Goal: Information Seeking & Learning: Learn about a topic

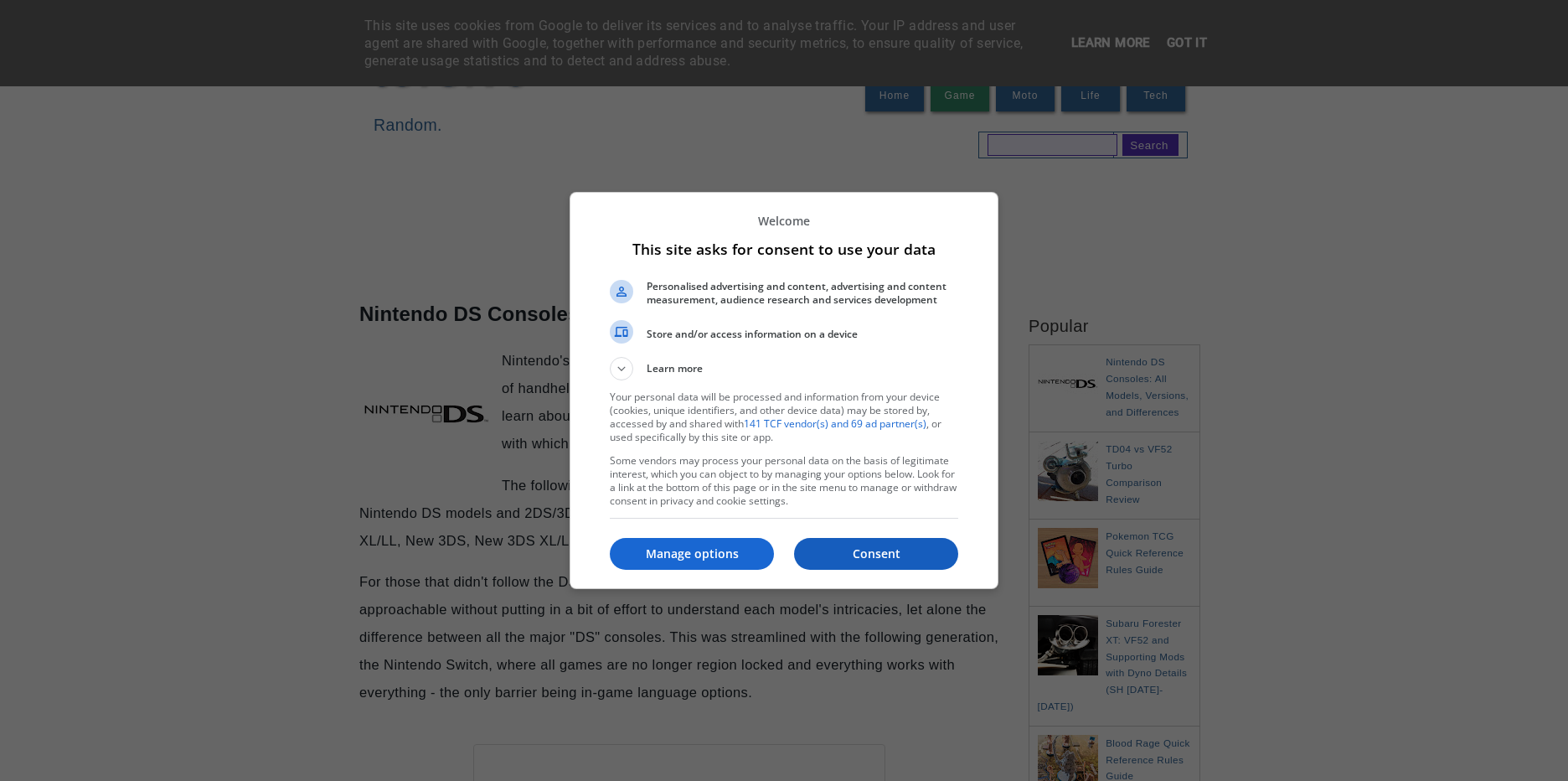
click at [884, 540] on button "Consent" at bounding box center [877, 554] width 165 height 32
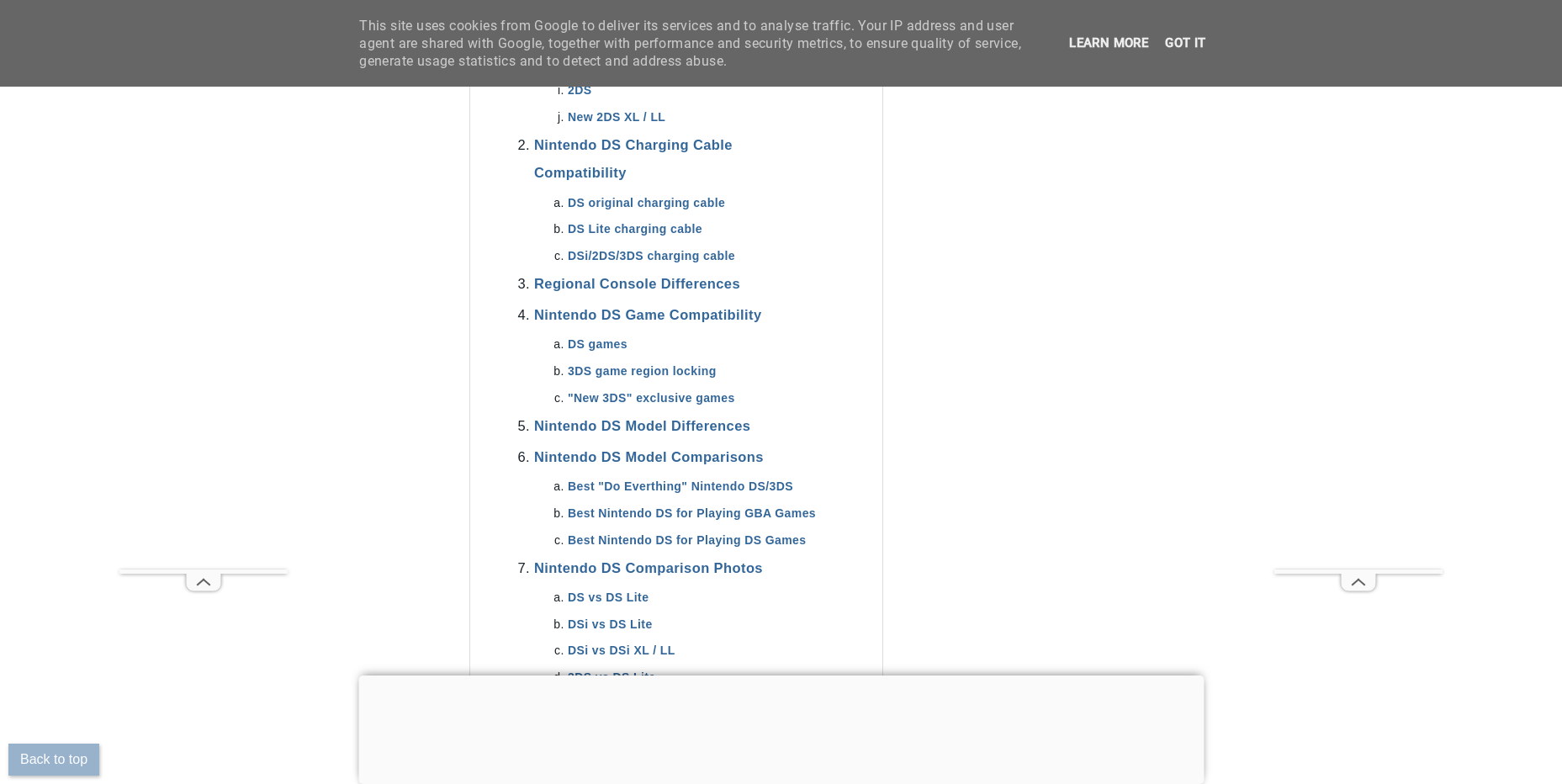
scroll to position [1009, 0]
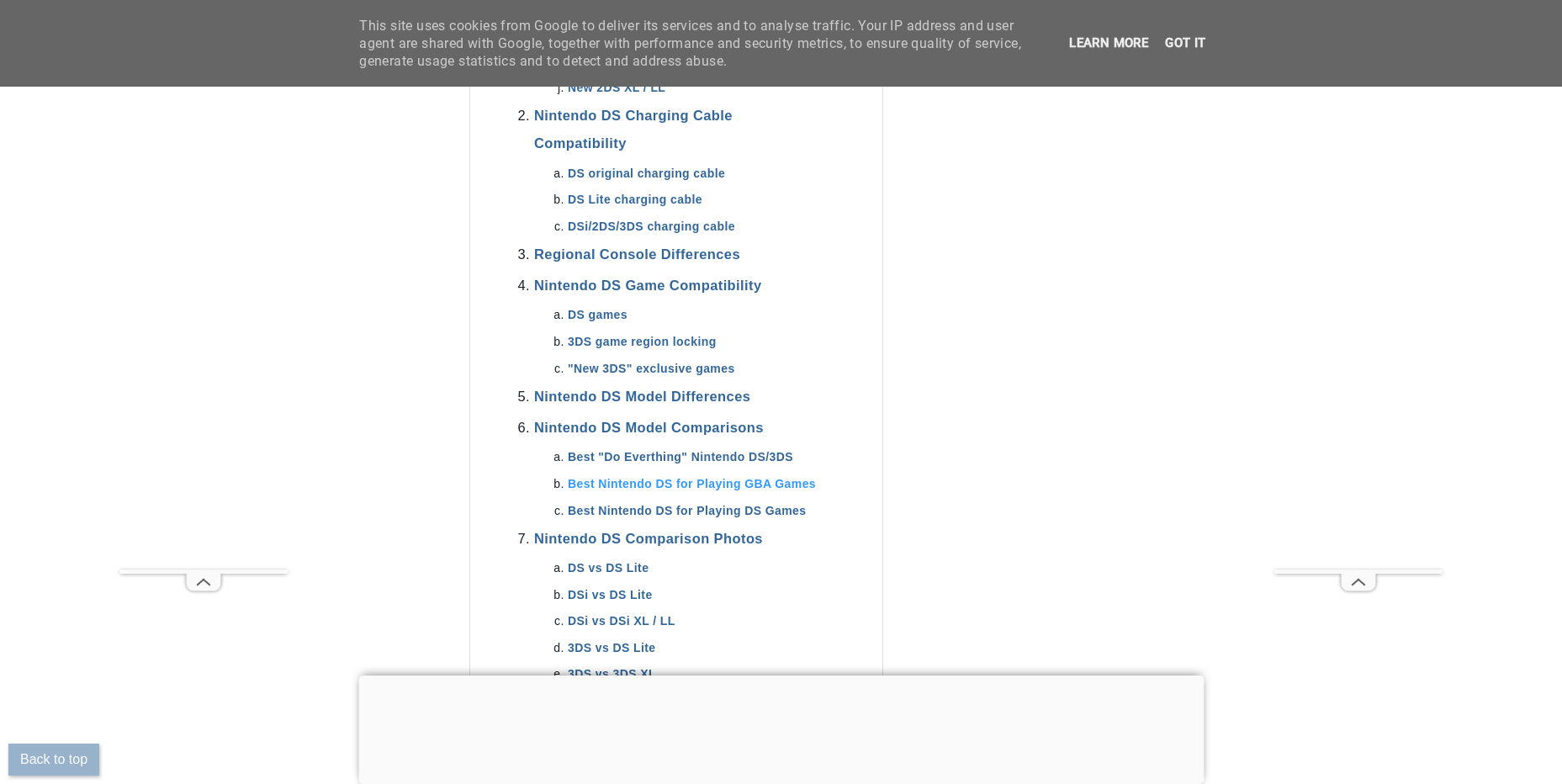
click at [729, 487] on link "Best Nintendo DS for Playing GBA Games" at bounding box center [692, 484] width 248 height 14
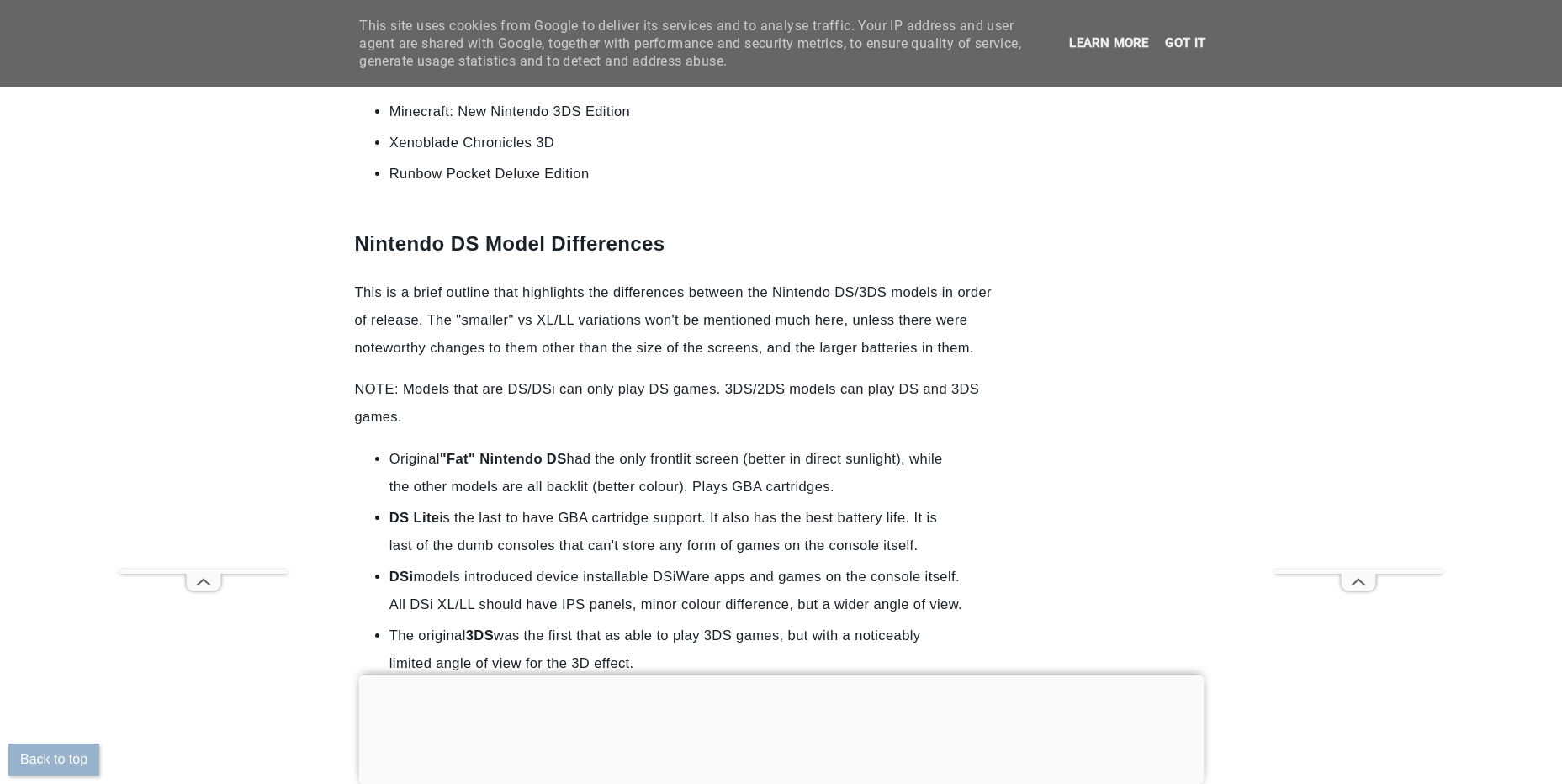
scroll to position [17066, 0]
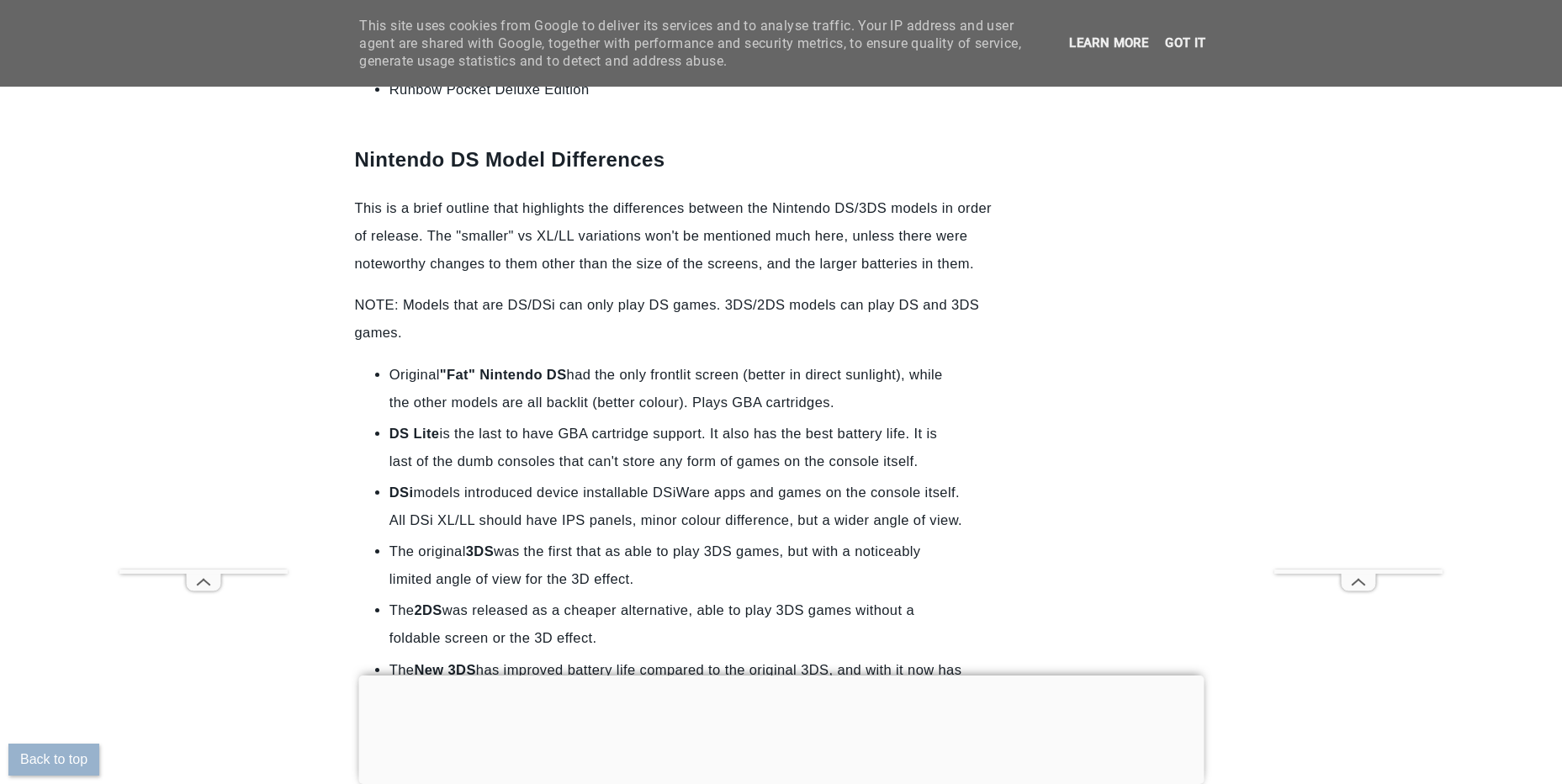
drag, startPoint x: 660, startPoint y: 372, endPoint x: 985, endPoint y: 406, distance: 326.8
click at [985, 406] on ul "Original "Fat" Nintendo DS had the only frontlit screen (better in direct sunli…" at bounding box center [676, 579] width 643 height 437
drag, startPoint x: 985, startPoint y: 406, endPoint x: 970, endPoint y: 424, distance: 23.4
click at [970, 424] on ul "Original "Fat" Nintendo DS had the only frontlit screen (better in direct sunli…" at bounding box center [676, 579] width 643 height 437
drag, startPoint x: 639, startPoint y: 366, endPoint x: 983, endPoint y: 396, distance: 345.3
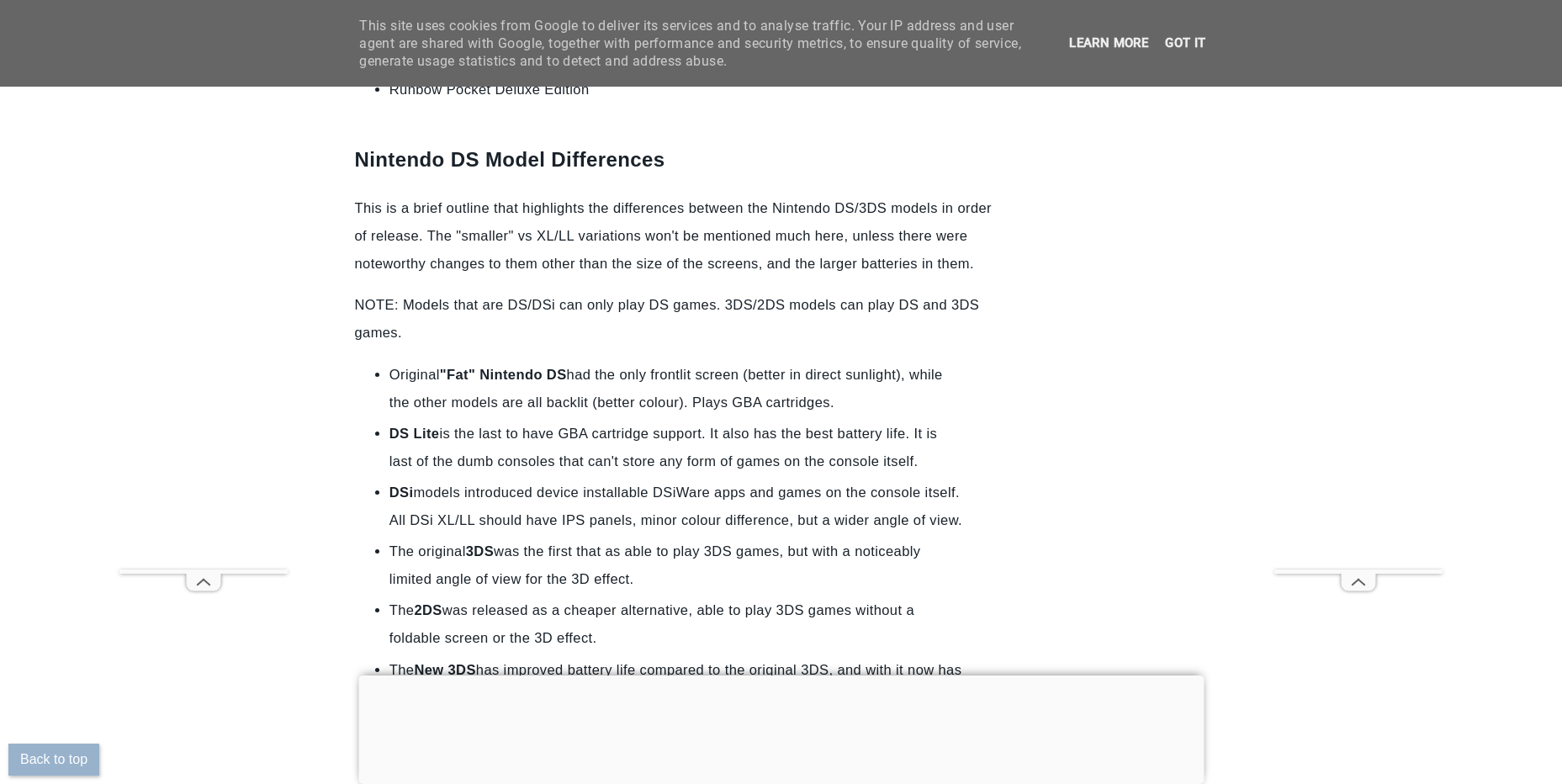
click at [983, 396] on ul "Original "Fat" Nintendo DS had the only frontlit screen (better in direct sunli…" at bounding box center [676, 579] width 643 height 437
drag, startPoint x: 983, startPoint y: 396, endPoint x: 978, endPoint y: 412, distance: 16.8
click at [978, 412] on ul "Original "Fat" Nintendo DS had the only frontlit screen (better in direct sunli…" at bounding box center [676, 579] width 643 height 437
drag, startPoint x: 493, startPoint y: 380, endPoint x: 974, endPoint y: 404, distance: 481.6
click at [974, 404] on ul "Original "Fat" Nintendo DS had the only frontlit screen (better in direct sunli…" at bounding box center [676, 579] width 643 height 437
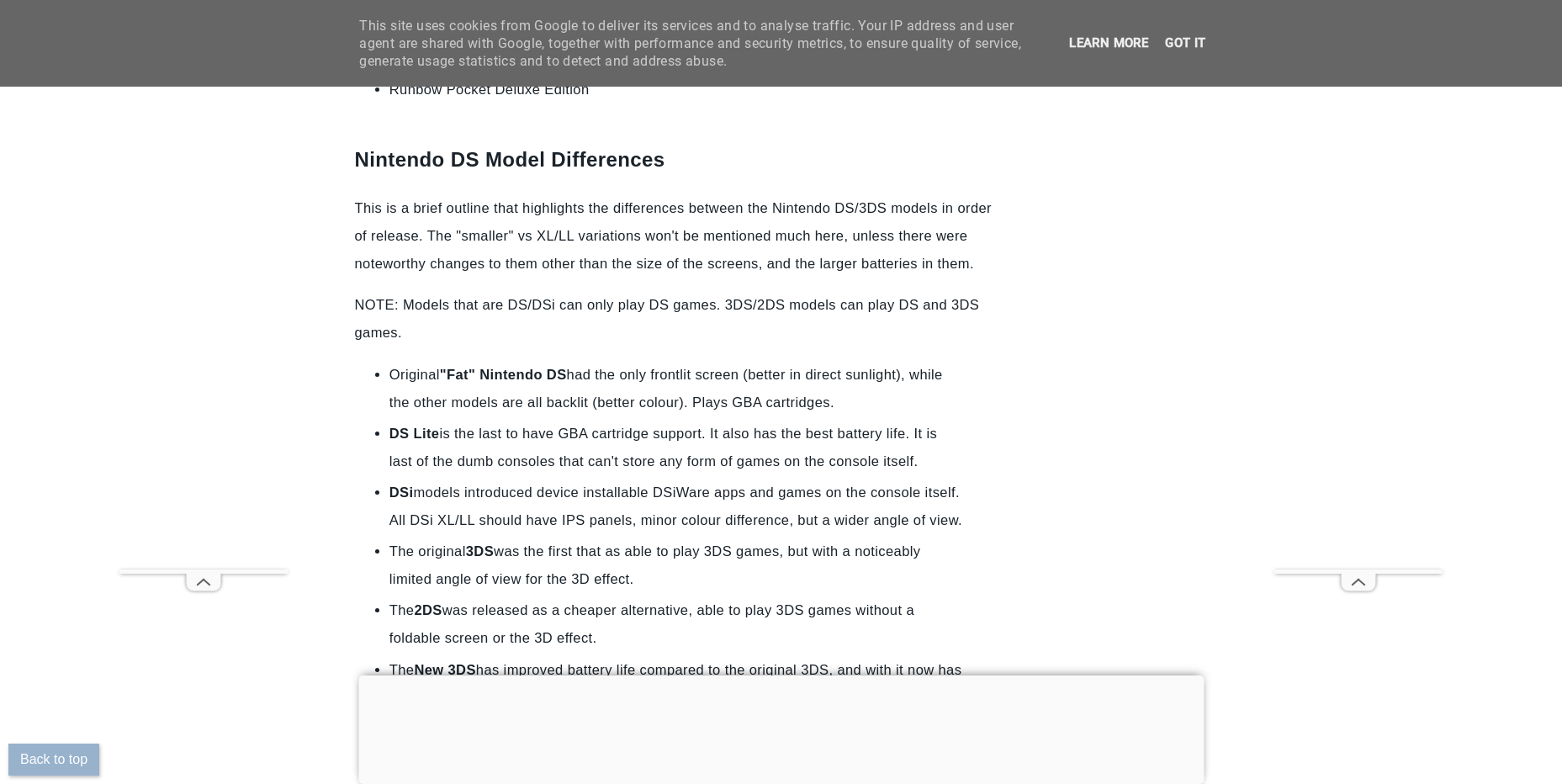
drag, startPoint x: 974, startPoint y: 404, endPoint x: 1012, endPoint y: 460, distance: 67.7
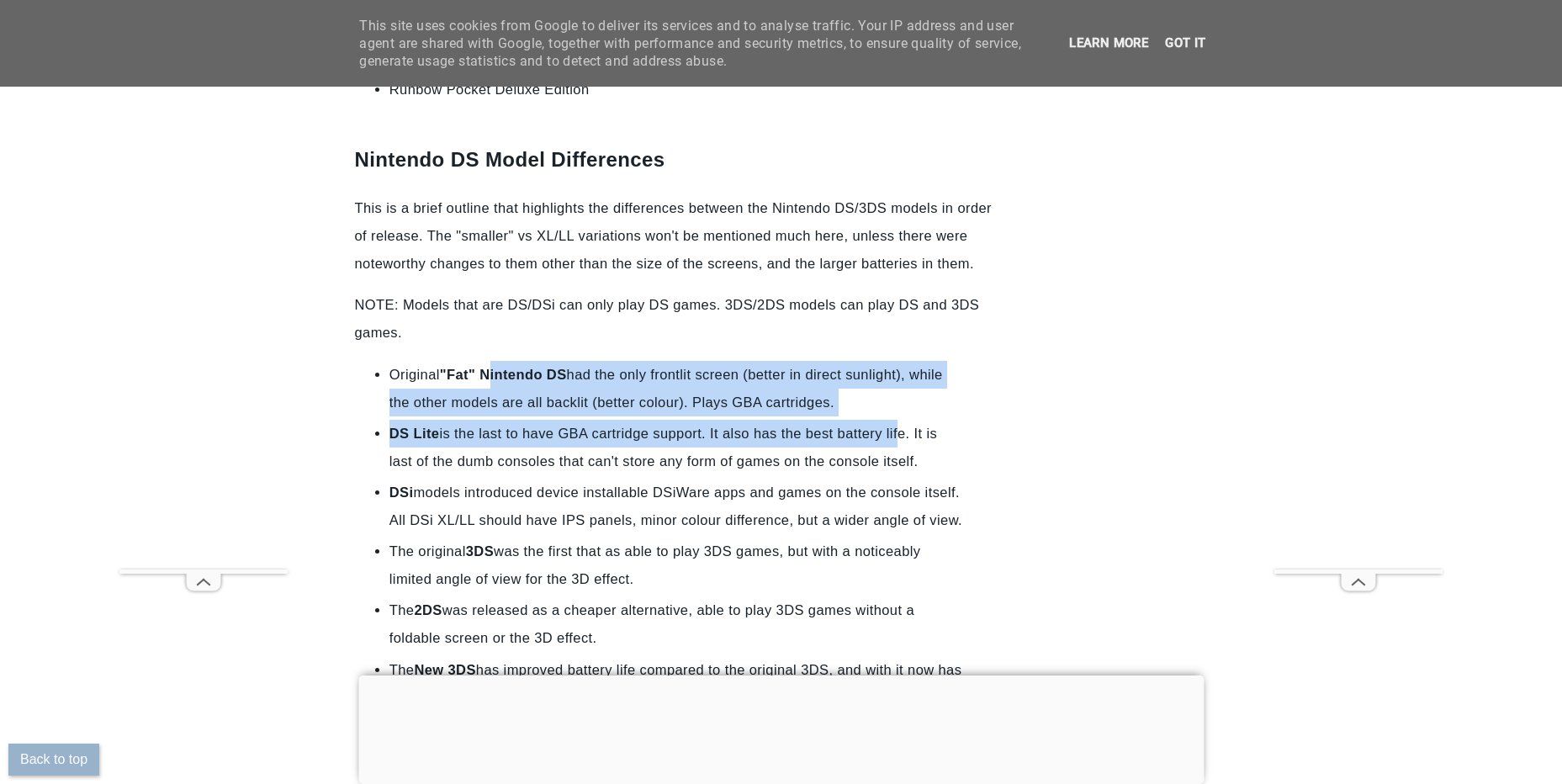
drag, startPoint x: 503, startPoint y: 319, endPoint x: 904, endPoint y: 367, distance: 403.9
click at [904, 367] on ul "Original "Fat" Nintendo DS had the only frontlit screen (better in direct sunli…" at bounding box center [676, 579] width 643 height 437
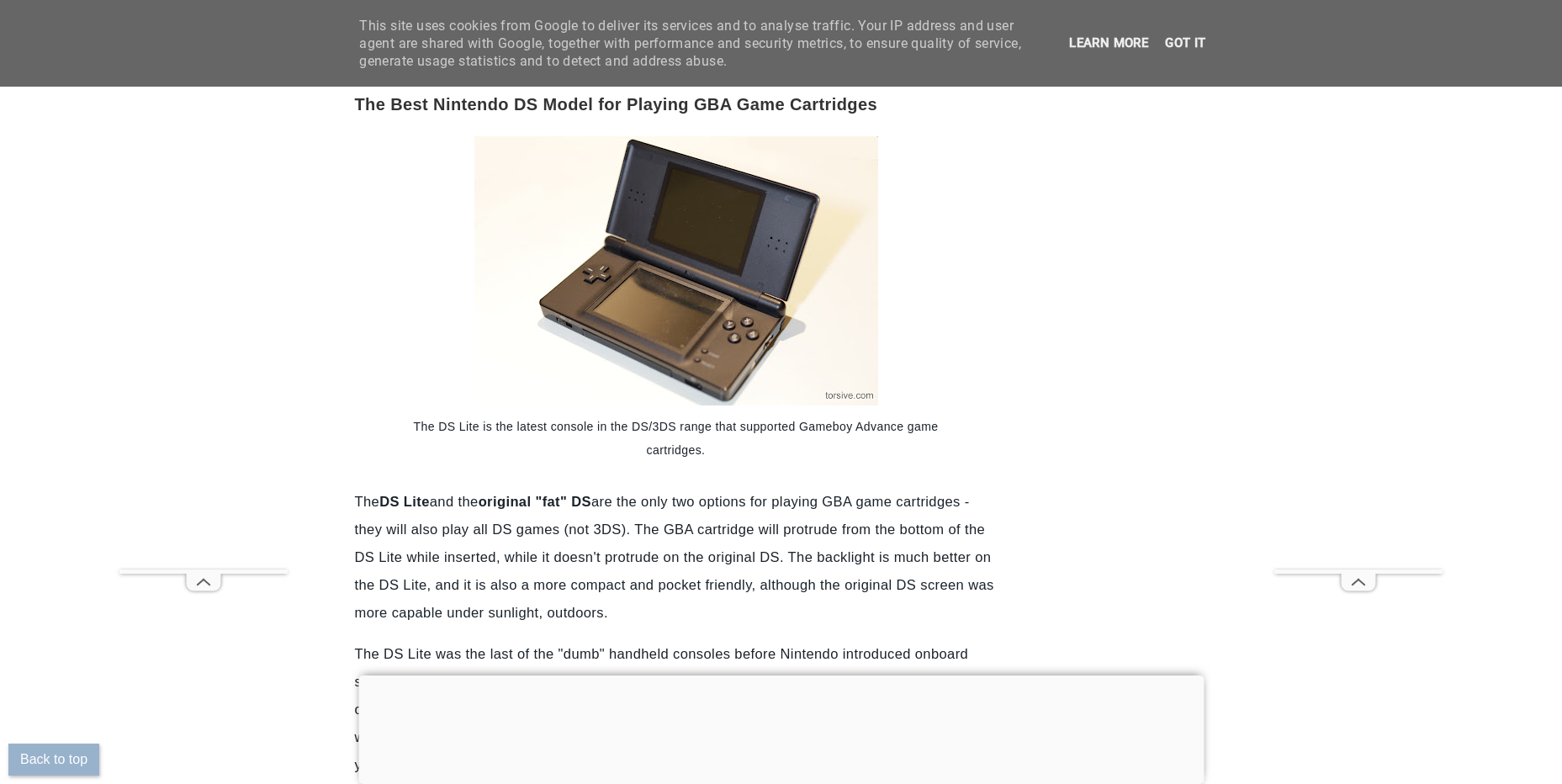
scroll to position [19506, 0]
